Goal: Transaction & Acquisition: Purchase product/service

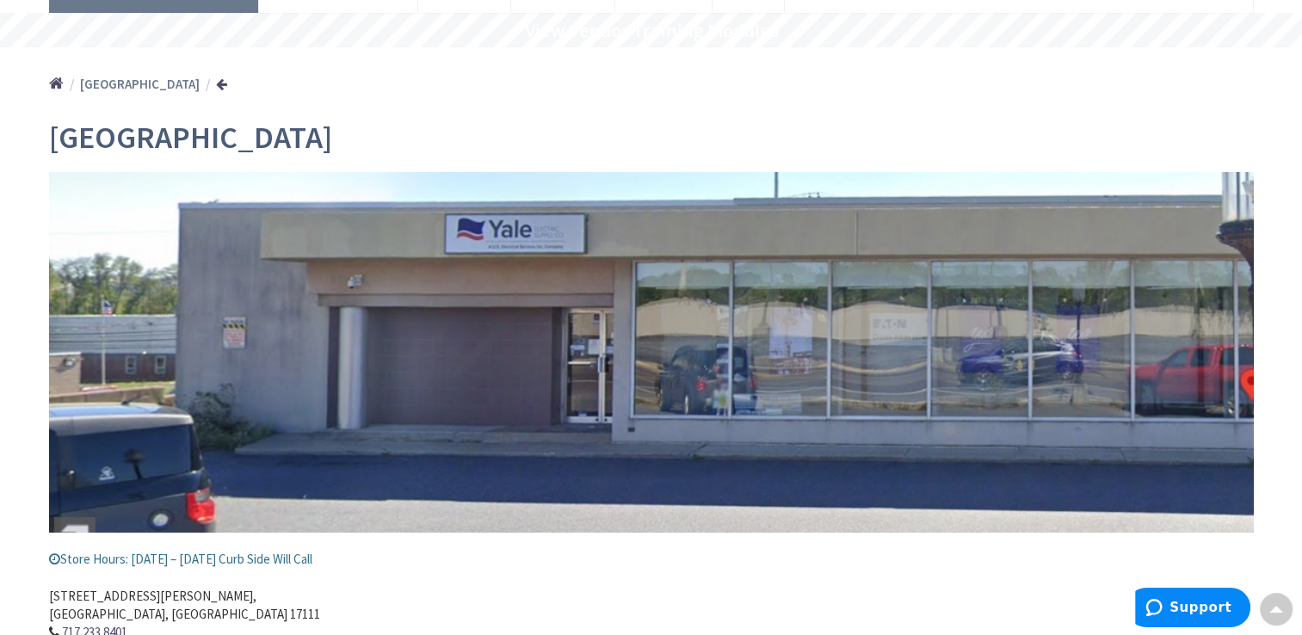
scroll to position [133, 0]
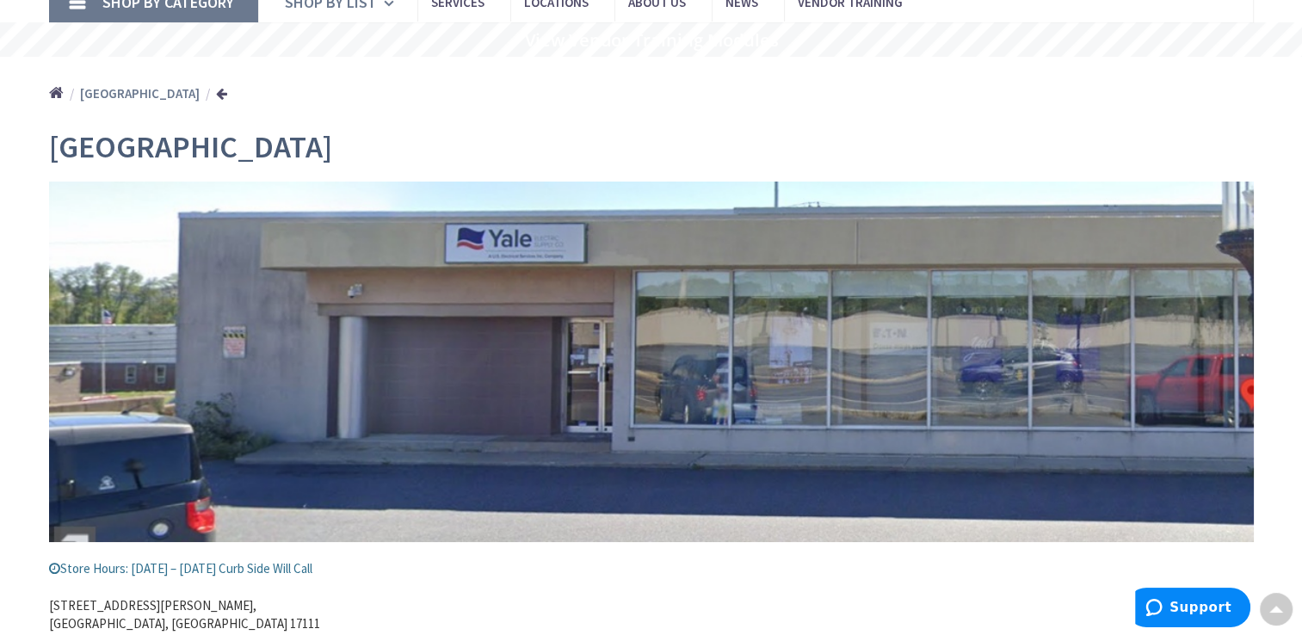
click at [354, 10] on span "Shop By List" at bounding box center [331, 2] width 92 height 20
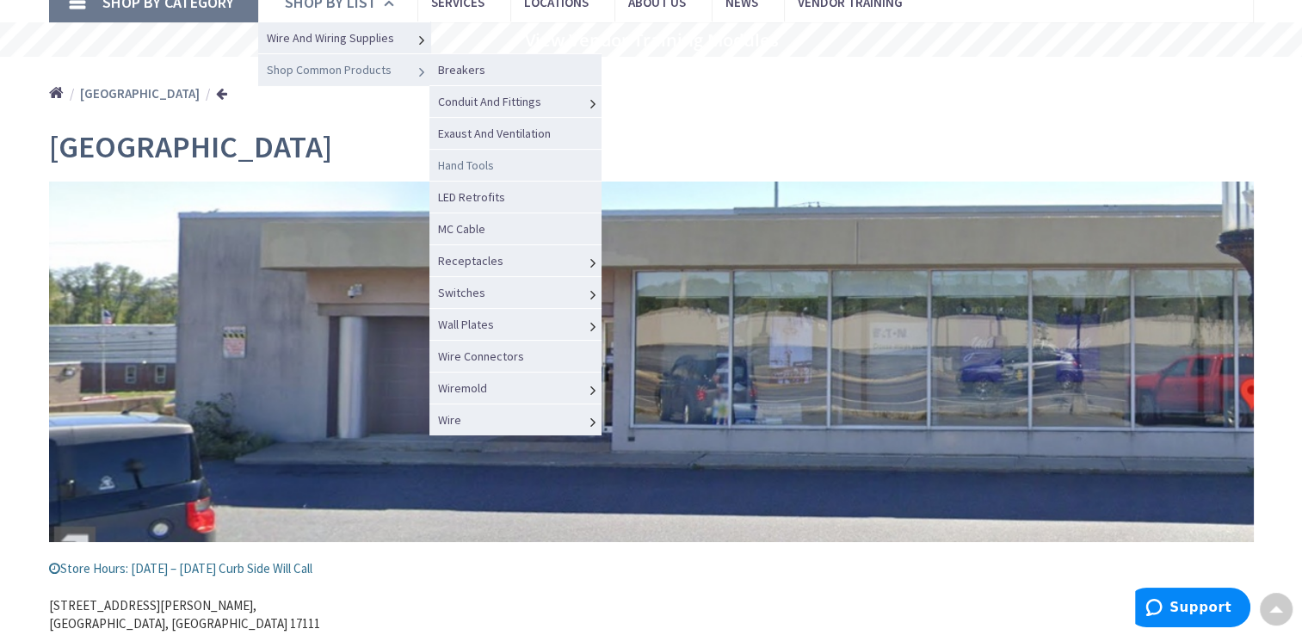
click at [496, 169] on link "Hand Tools" at bounding box center [515, 165] width 172 height 32
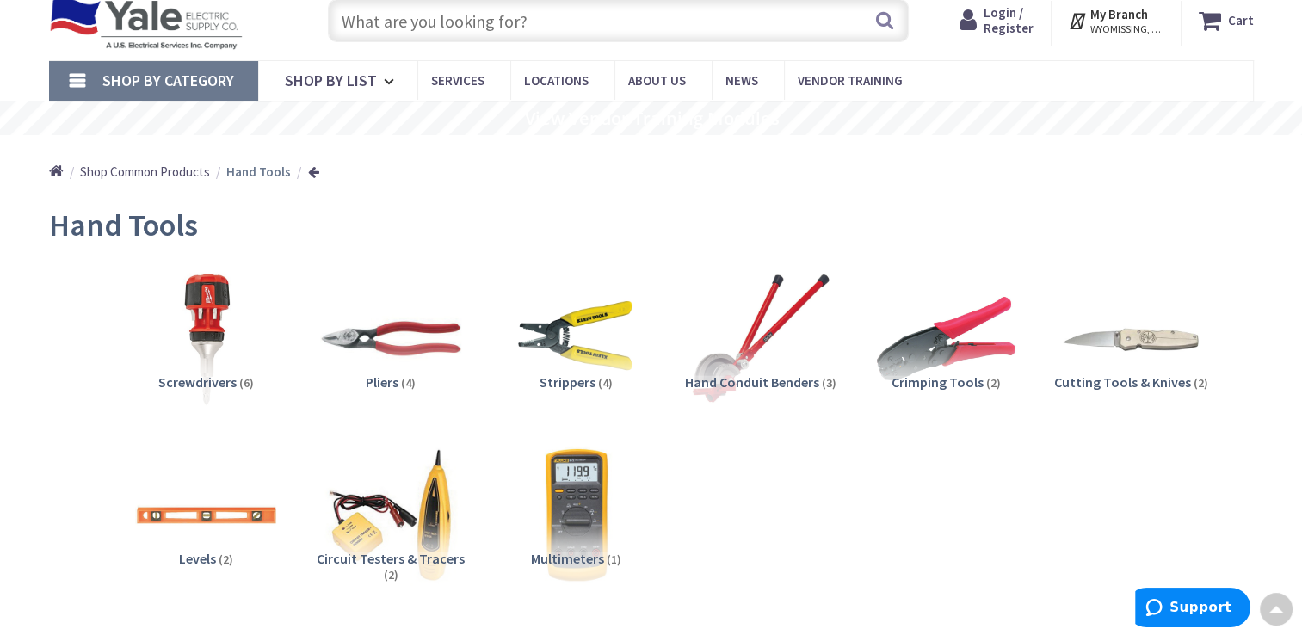
scroll to position [147, 0]
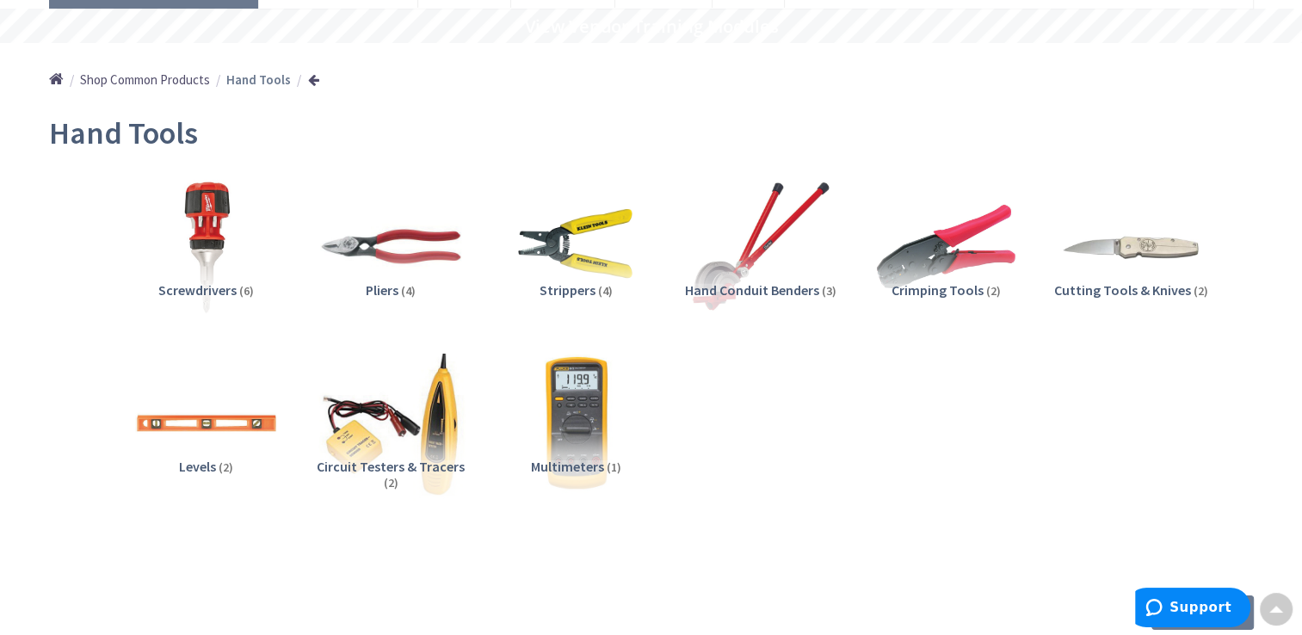
click at [428, 428] on img at bounding box center [390, 423] width 156 height 156
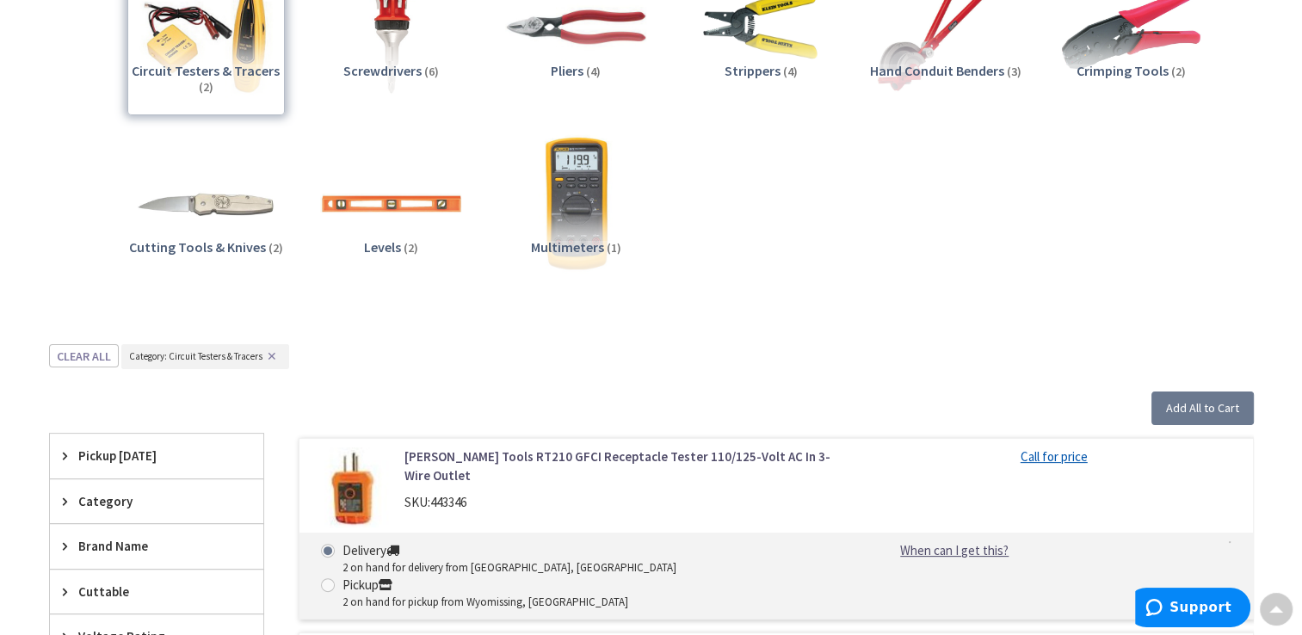
scroll to position [361, 0]
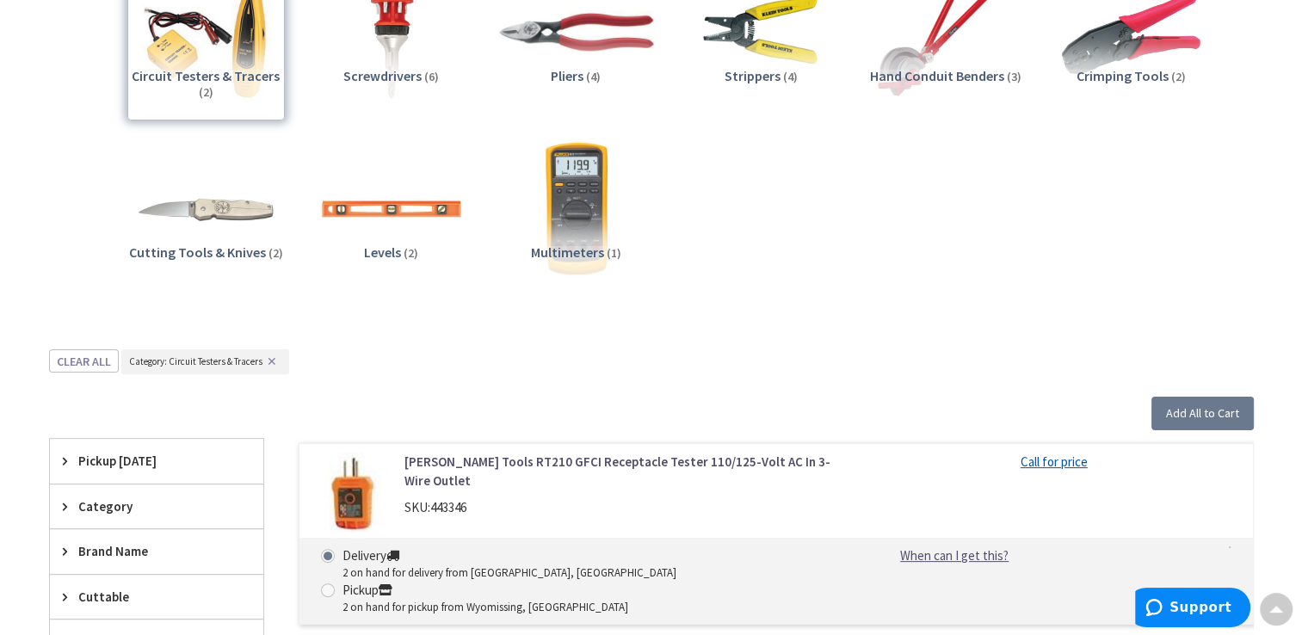
click at [617, 59] on img at bounding box center [575, 32] width 156 height 156
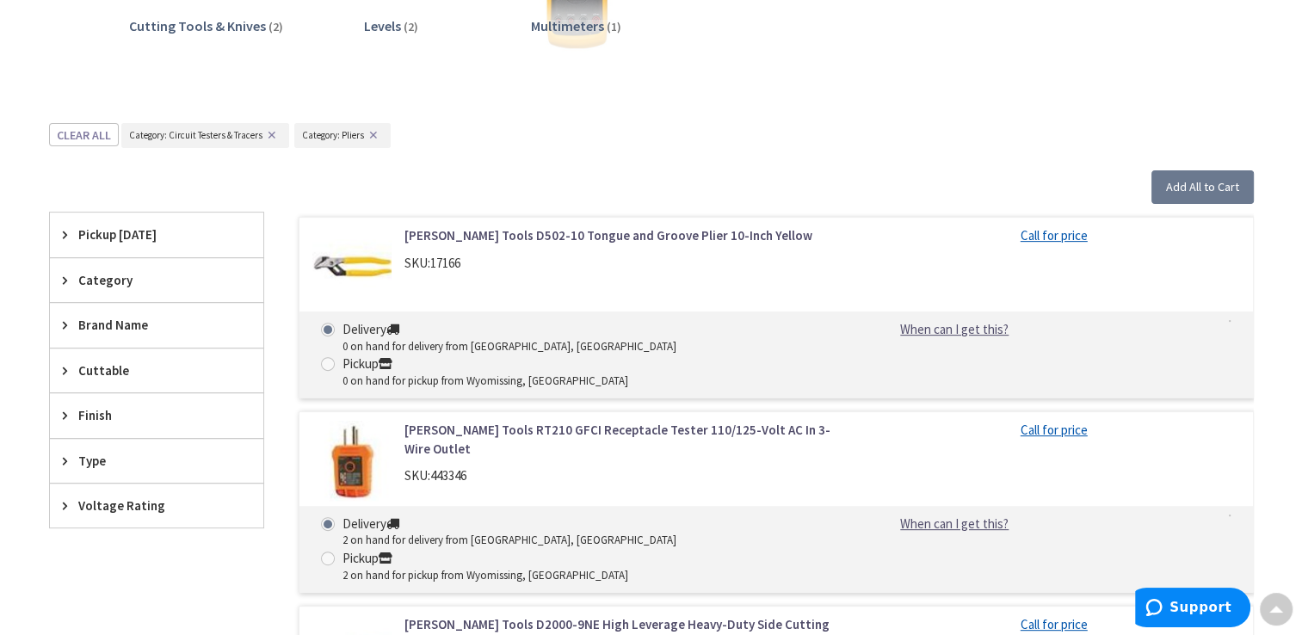
scroll to position [576, 0]
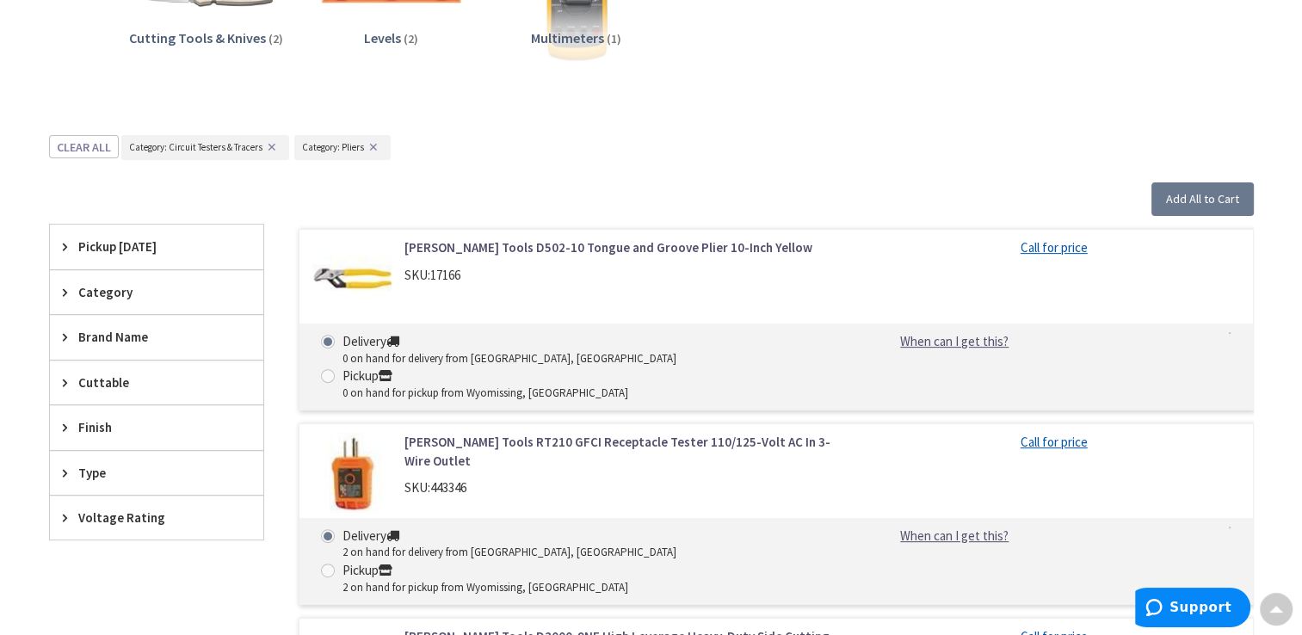
click at [272, 147] on button "✕" at bounding box center [271, 147] width 19 height 12
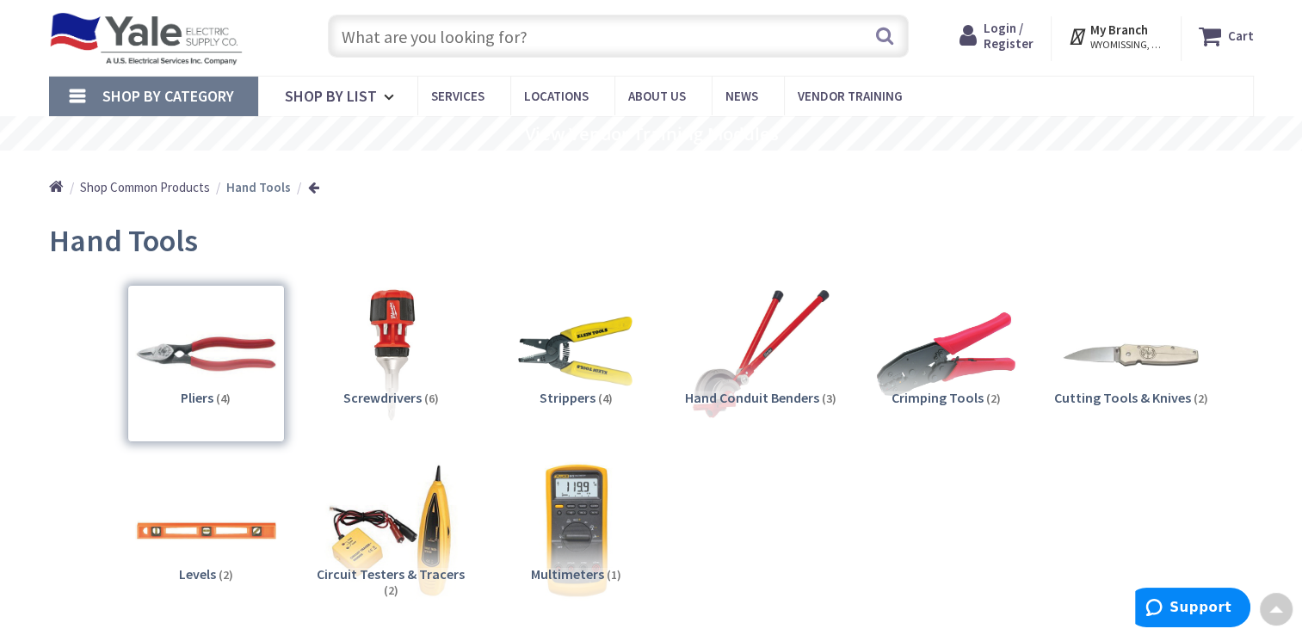
scroll to position [0, 0]
